Goal: Task Accomplishment & Management: Complete application form

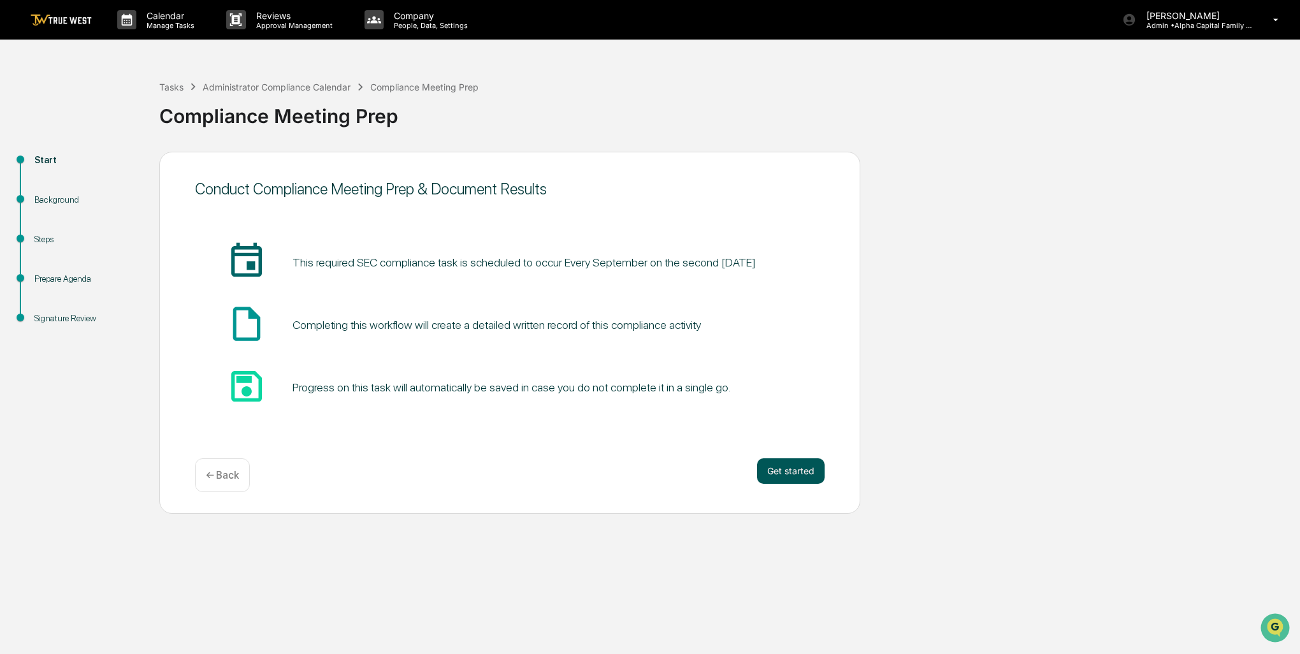
click at [795, 468] on button "Get started" at bounding box center [791, 470] width 68 height 25
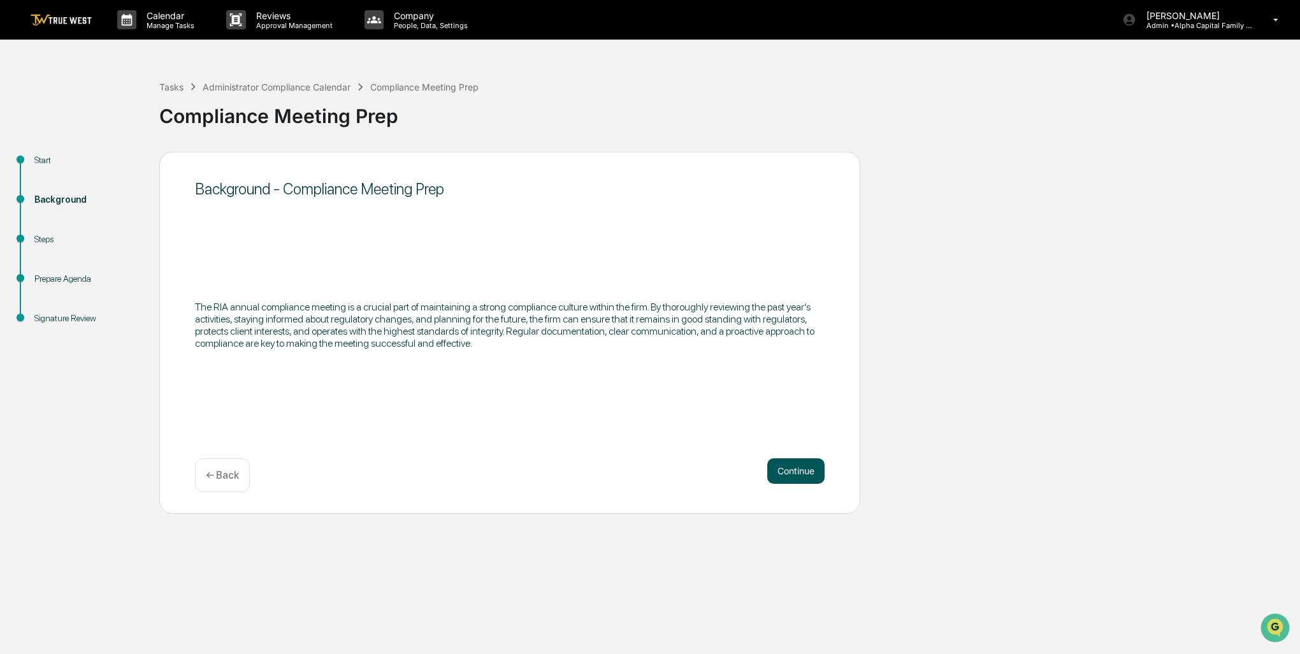
click at [795, 469] on button "Continue" at bounding box center [795, 470] width 57 height 25
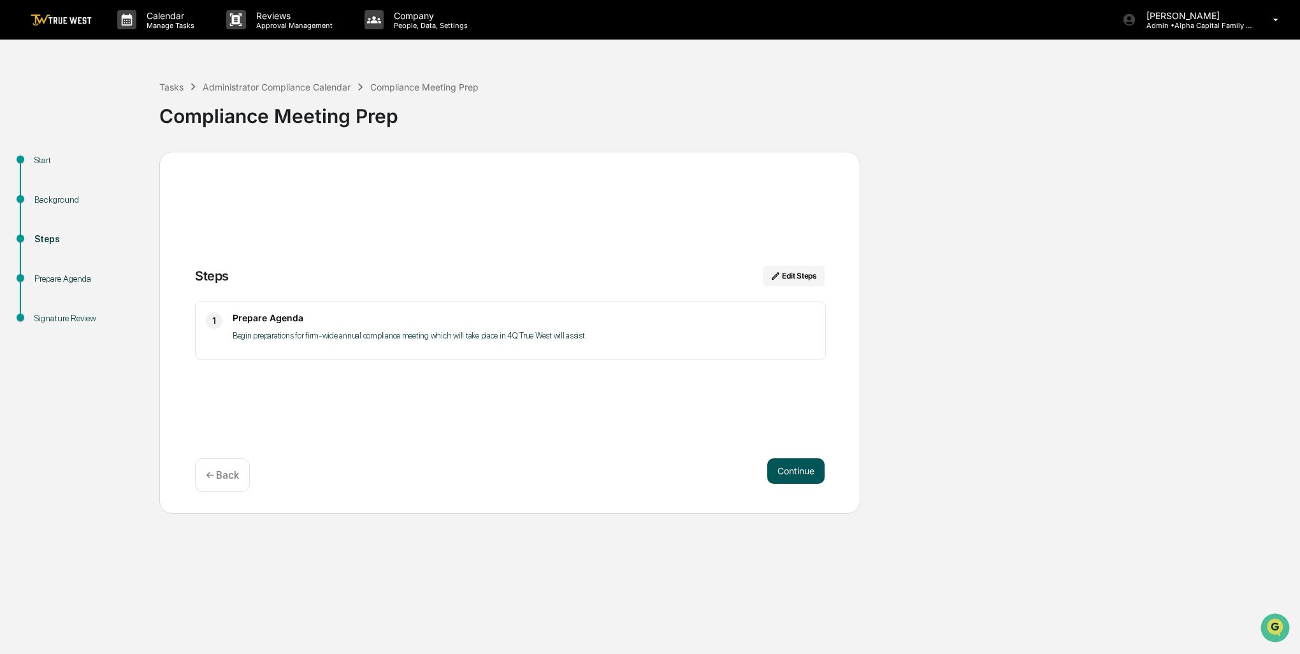
click at [802, 475] on button "Continue" at bounding box center [795, 470] width 57 height 25
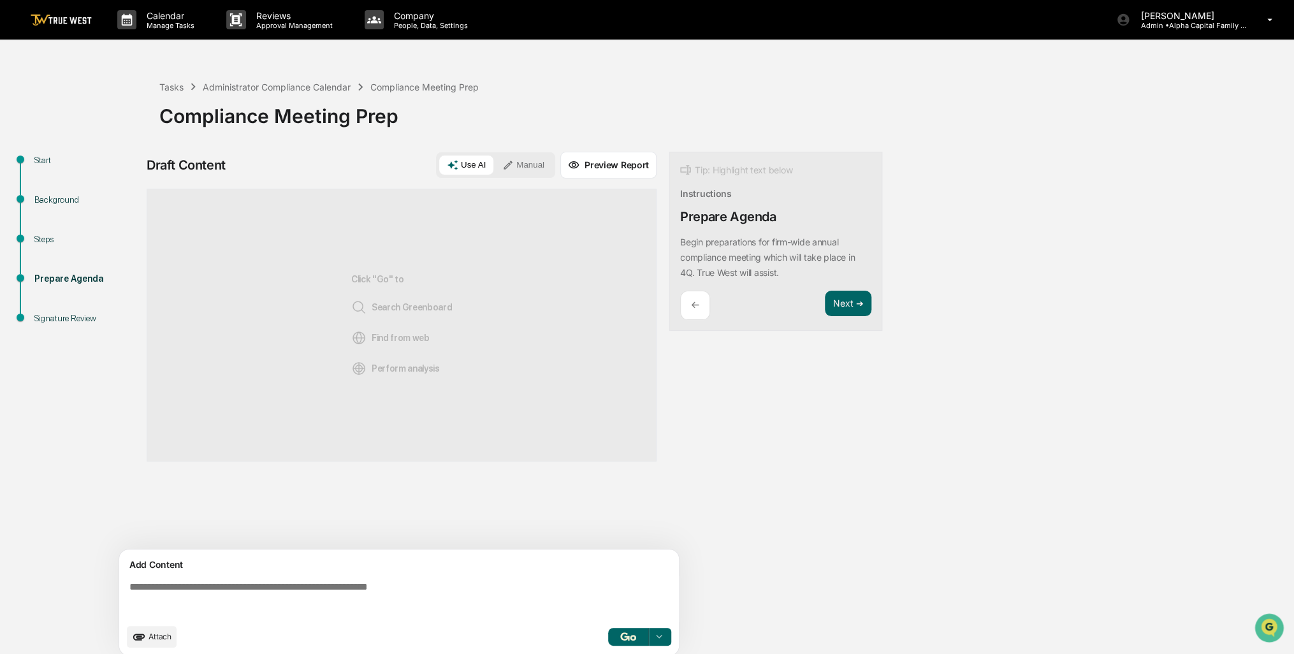
click at [1002, 376] on div "Start Background Steps Prepare Agenda Signature Review Draft Content Use AI Man…" at bounding box center [646, 408] width 1281 height 512
click at [841, 299] on button "Next ➔" at bounding box center [848, 304] width 47 height 26
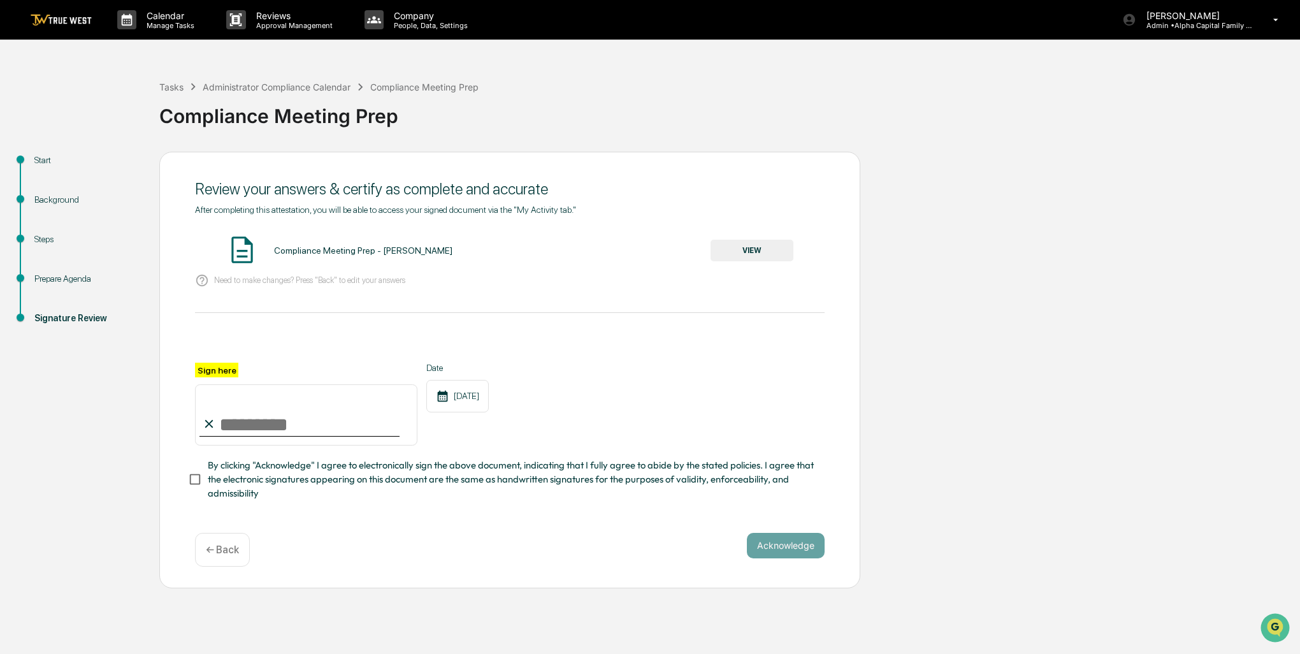
click at [761, 250] on button "VIEW" at bounding box center [751, 251] width 83 height 22
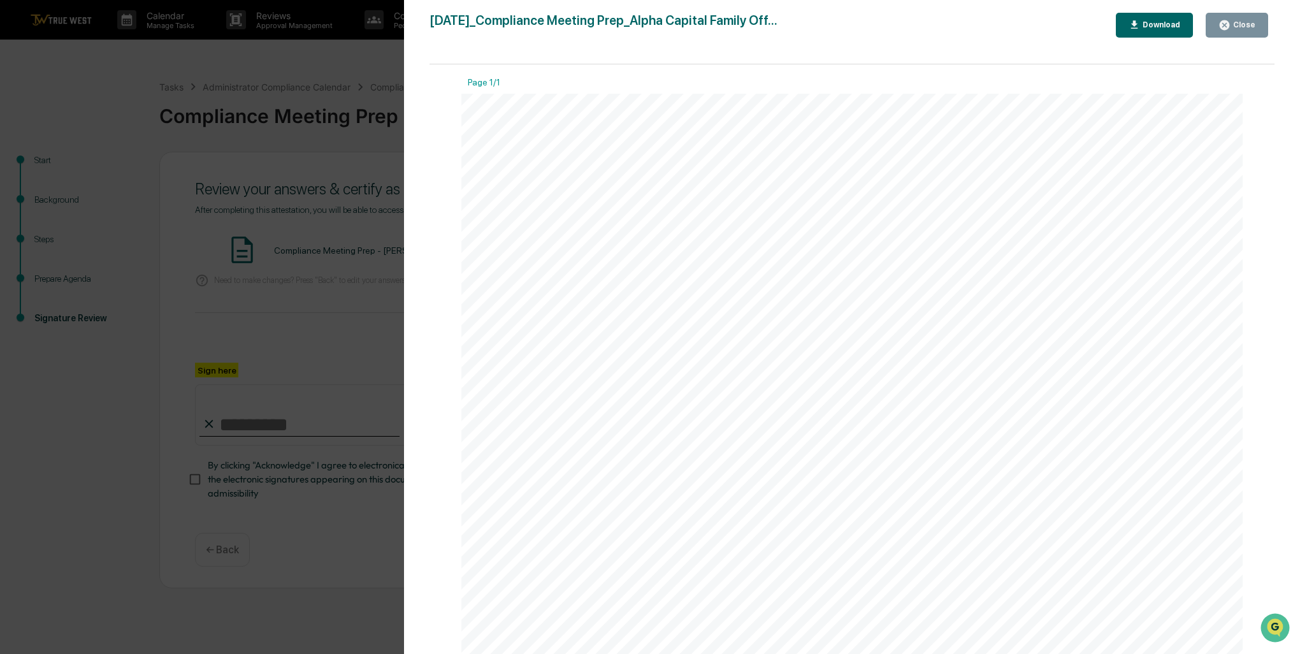
click at [1165, 24] on div "Download" at bounding box center [1160, 24] width 40 height 9
click at [1234, 22] on div "Close" at bounding box center [1242, 24] width 25 height 9
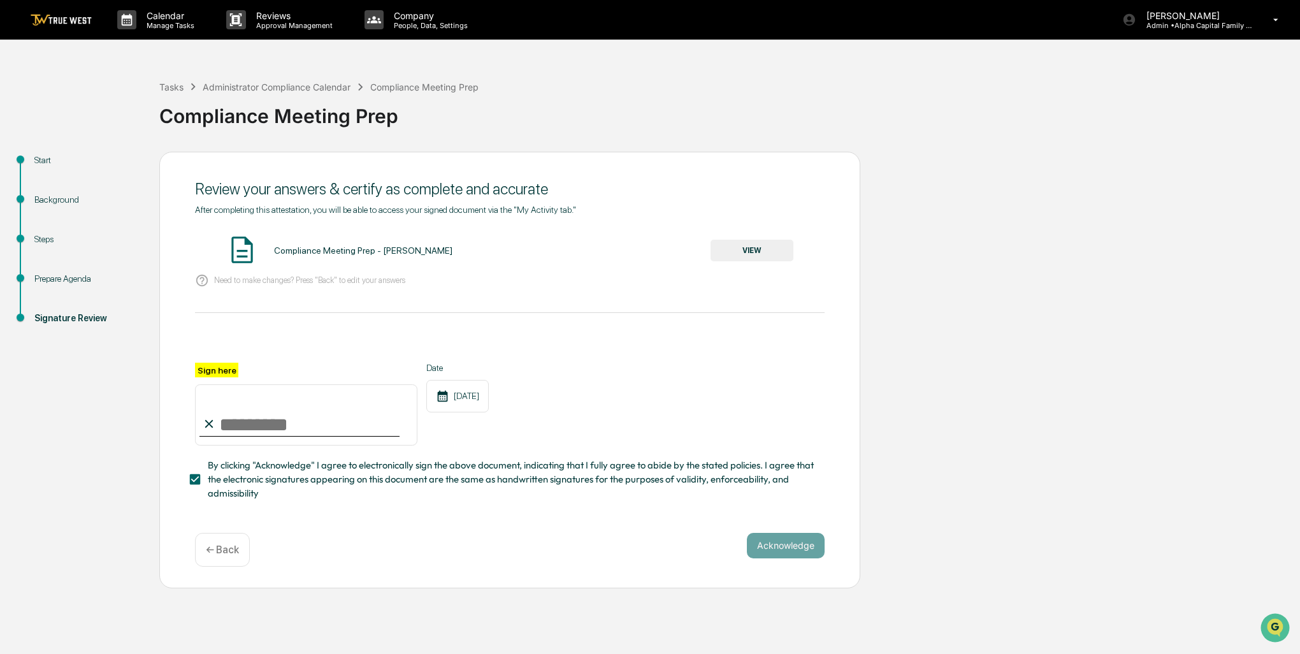
click at [260, 429] on input "Sign here" at bounding box center [306, 414] width 222 height 61
type input "**********"
click at [813, 552] on button "Acknowledge" at bounding box center [786, 545] width 78 height 25
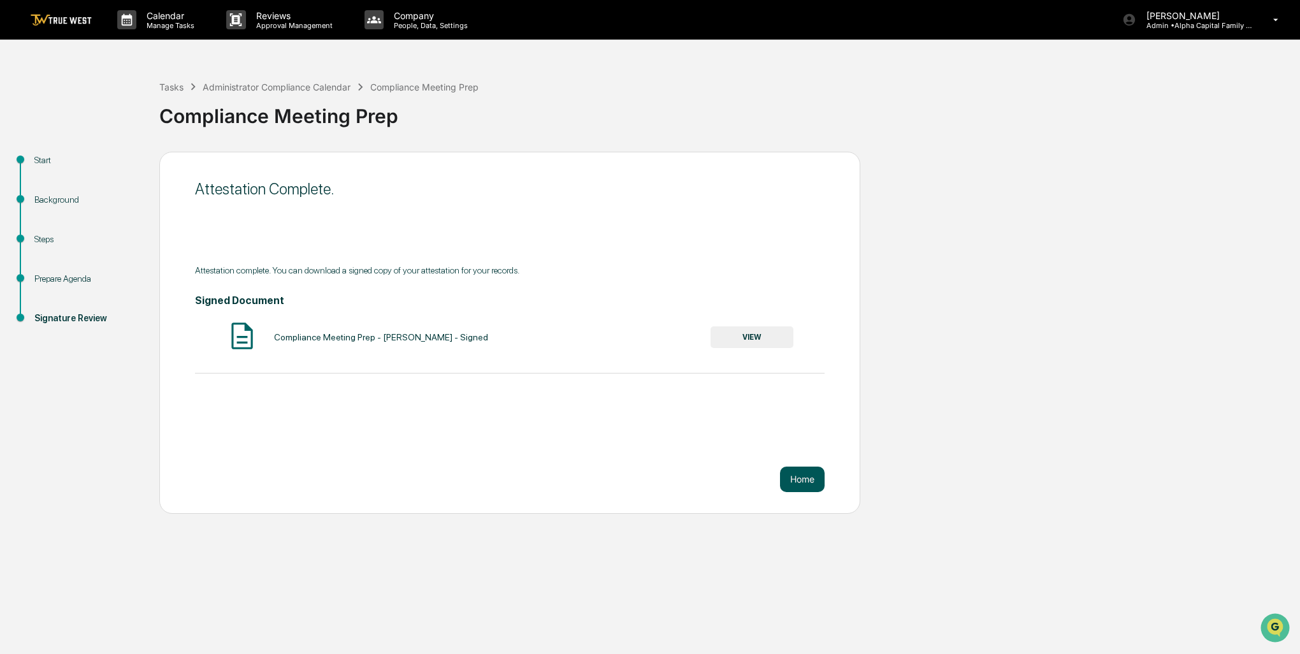
click at [807, 484] on button "Home" at bounding box center [802, 478] width 45 height 25
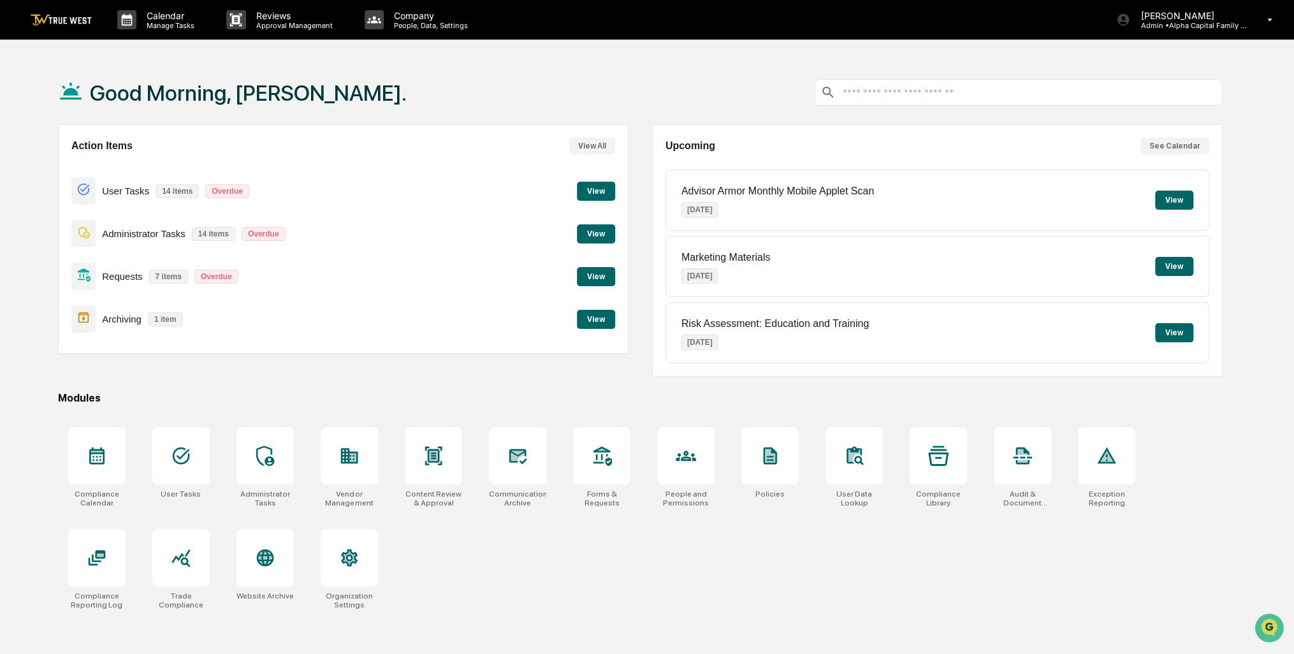
click at [1175, 199] on button "View" at bounding box center [1174, 200] width 38 height 19
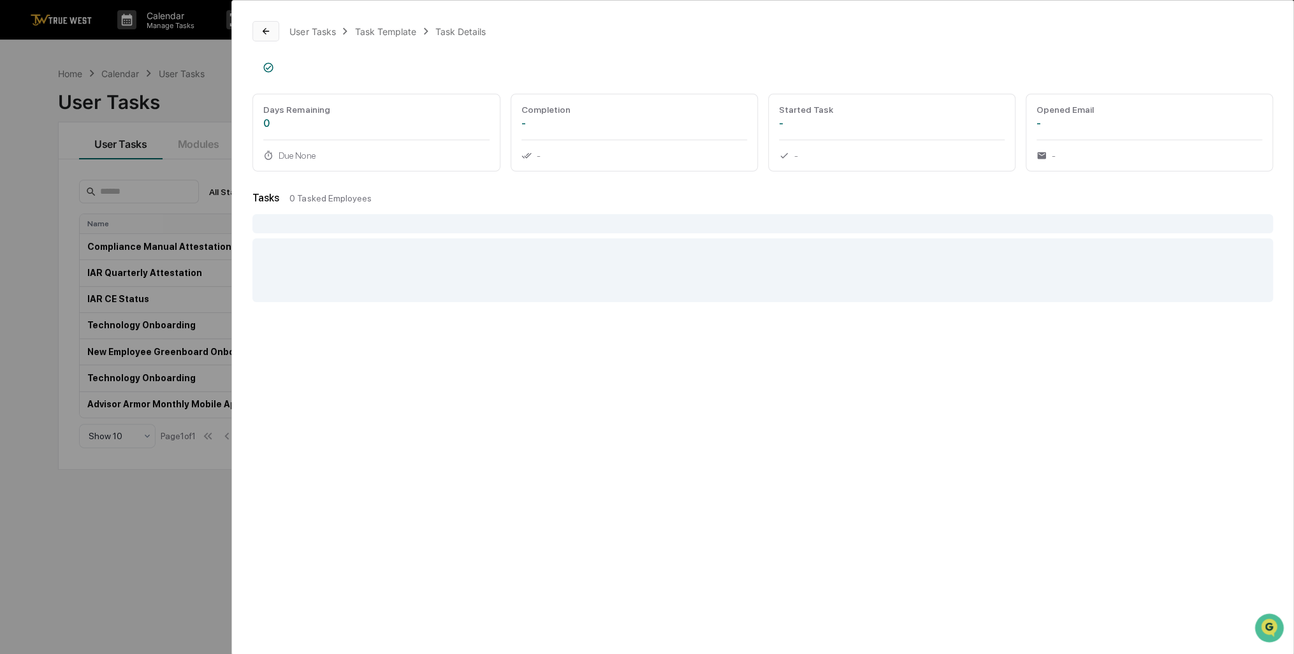
click at [268, 31] on icon at bounding box center [266, 31] width 6 height 6
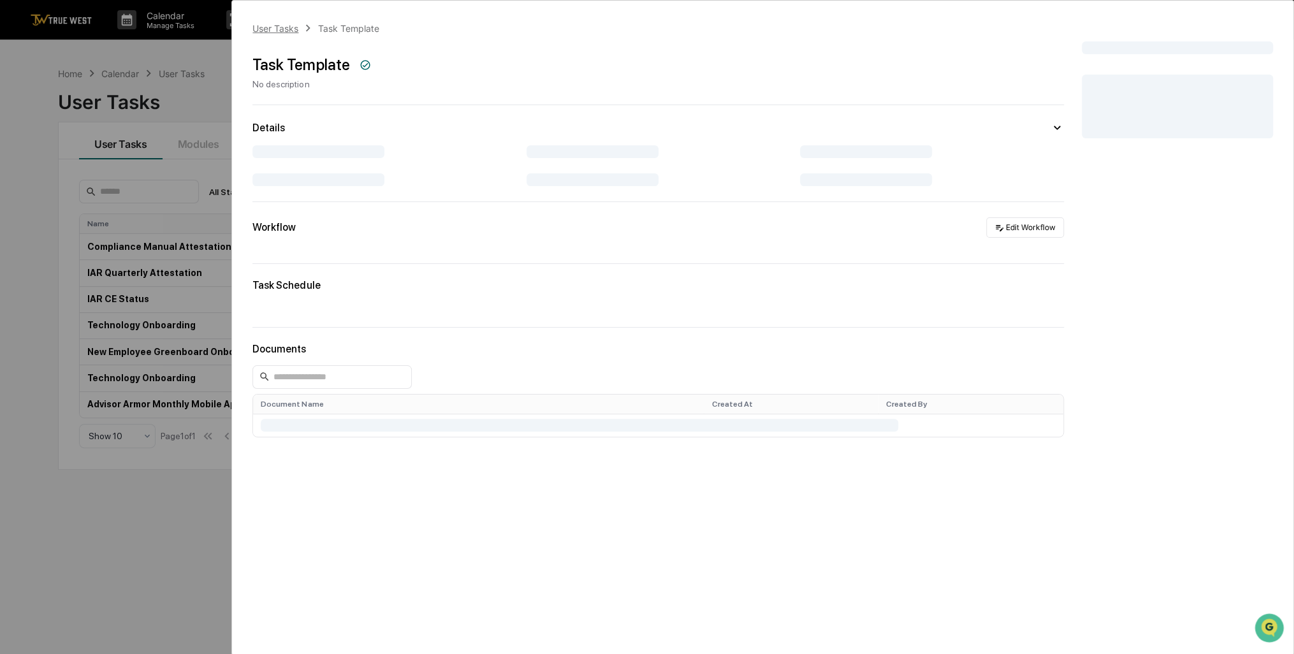
click at [280, 27] on div "User Tasks" at bounding box center [275, 28] width 46 height 11
